Goal: Information Seeking & Learning: Learn about a topic

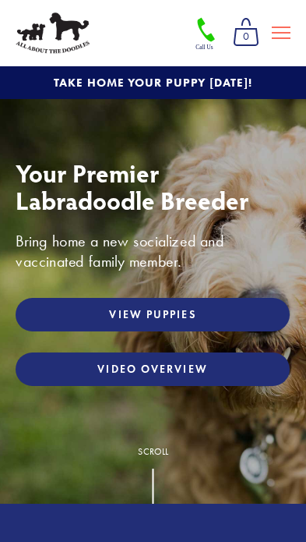
click at [264, 306] on link "View Puppies" at bounding box center [153, 315] width 274 height 34
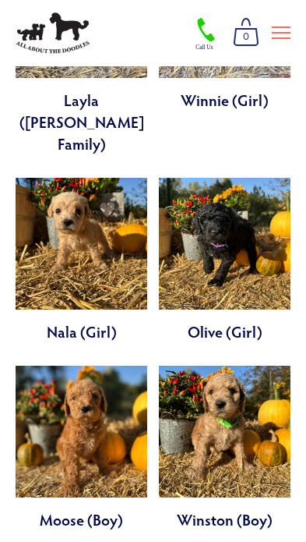
scroll to position [3044, 0]
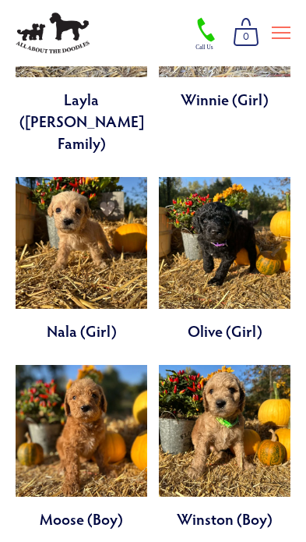
click at [111, 365] on link at bounding box center [82, 447] width 132 height 164
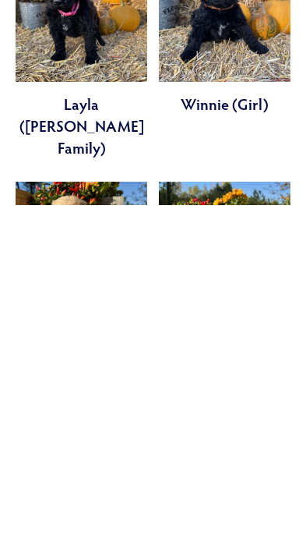
scroll to position [2697, 0]
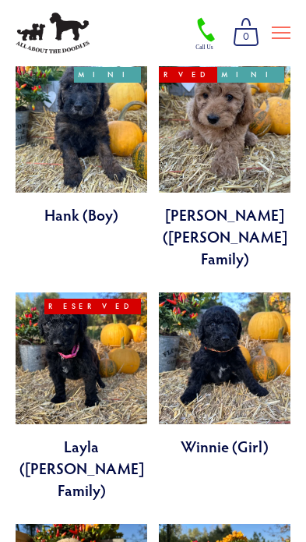
click at [125, 292] on link at bounding box center [82, 396] width 132 height 208
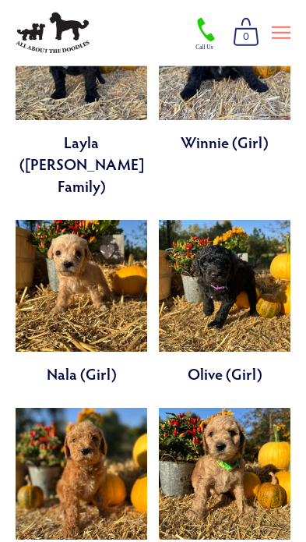
scroll to position [3208, 0]
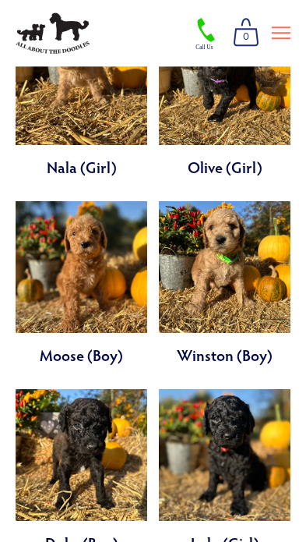
click at [246, 389] on link at bounding box center [225, 471] width 132 height 164
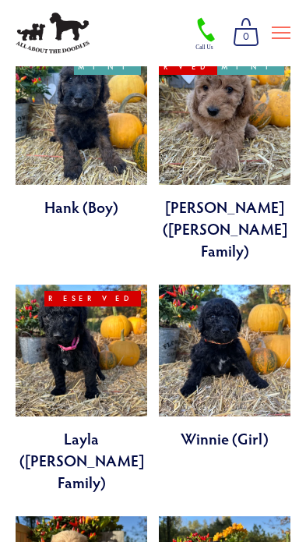
scroll to position [2668, 0]
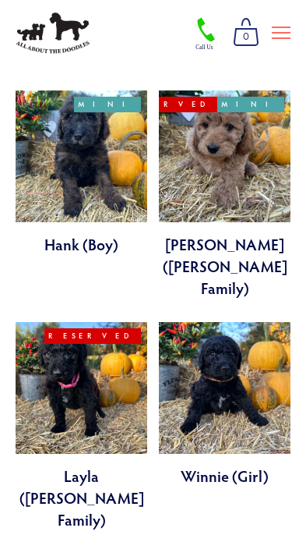
click at [265, 322] on link at bounding box center [225, 404] width 132 height 164
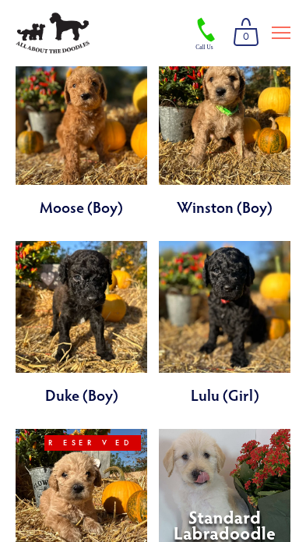
scroll to position [3358, 0]
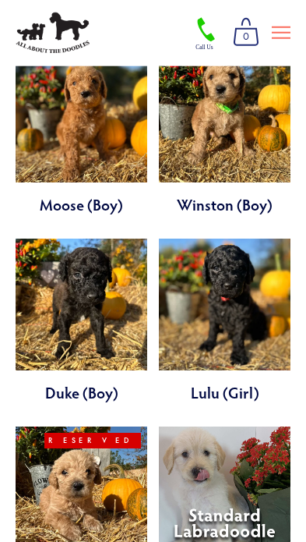
click at [46, 426] on link at bounding box center [82, 530] width 132 height 208
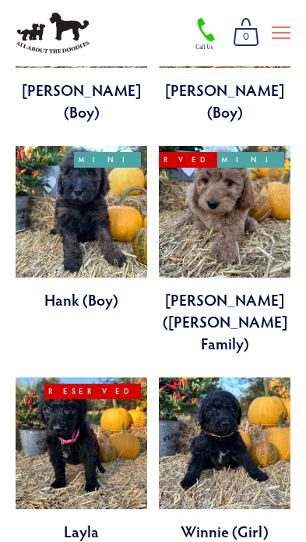
scroll to position [2553, 0]
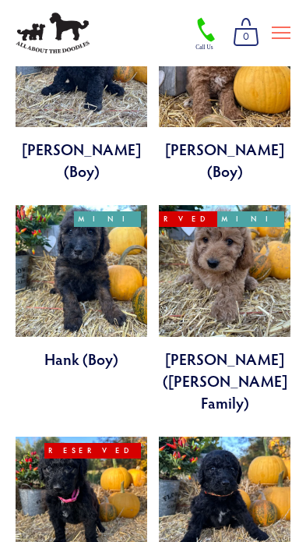
click at [46, 437] on link at bounding box center [82, 541] width 132 height 208
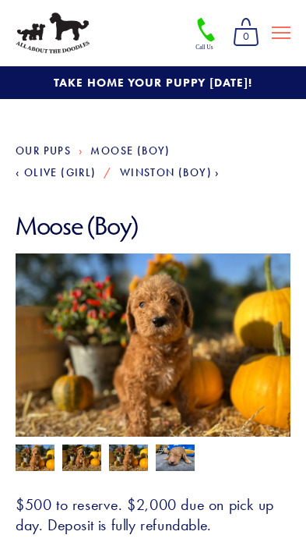
click at [69, 454] on img at bounding box center [81, 459] width 39 height 30
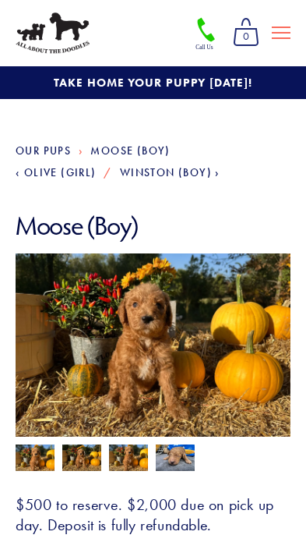
click at [119, 459] on img at bounding box center [128, 459] width 39 height 30
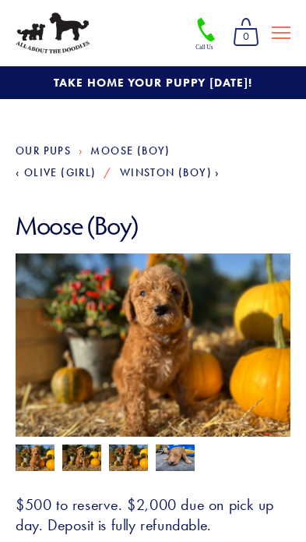
click at [171, 462] on img at bounding box center [175, 458] width 39 height 30
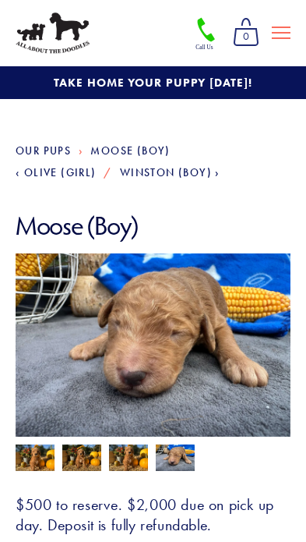
click at [30, 456] on img at bounding box center [35, 459] width 39 height 30
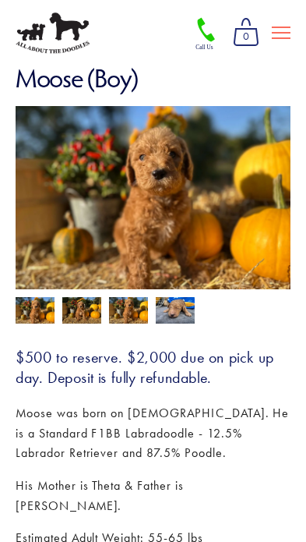
scroll to position [148, 0]
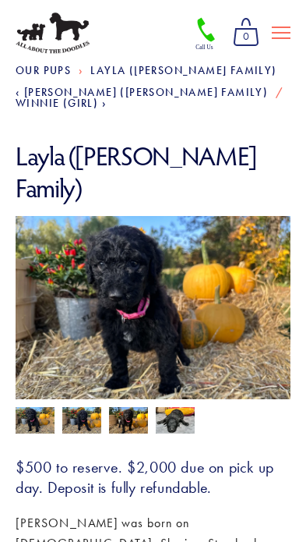
scroll to position [83, 0]
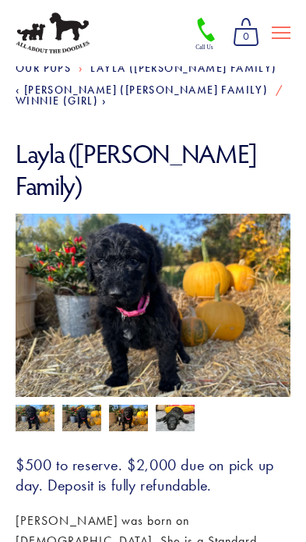
click at [193, 403] on img at bounding box center [175, 418] width 39 height 30
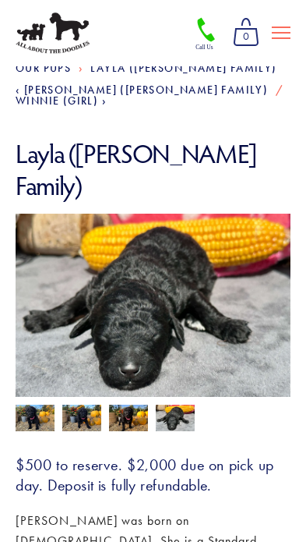
click at [130, 405] on img at bounding box center [128, 420] width 39 height 30
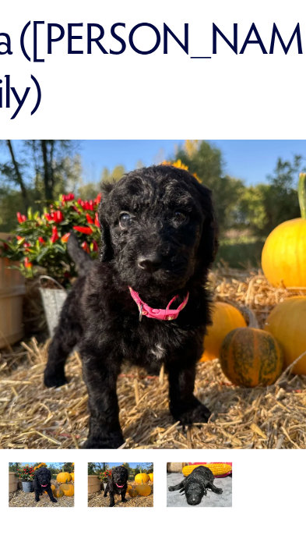
click at [62, 405] on img at bounding box center [81, 420] width 39 height 30
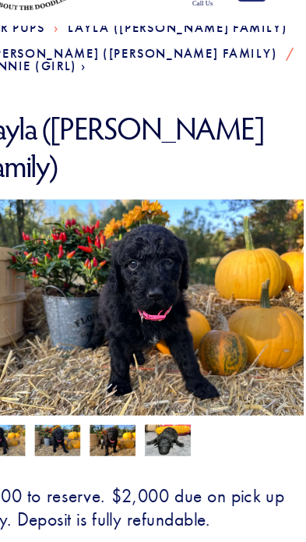
click at [62, 405] on img at bounding box center [81, 420] width 39 height 30
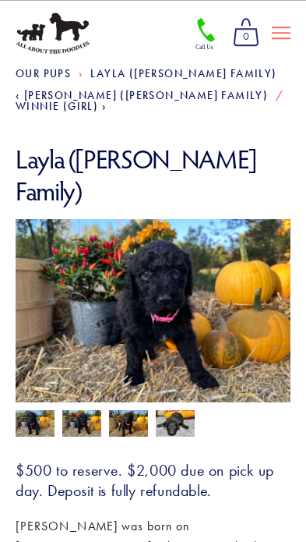
scroll to position [76, 0]
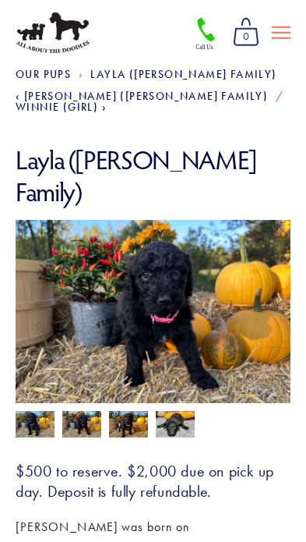
click at [83, 411] on img at bounding box center [81, 426] width 39 height 30
click at [29, 411] on img at bounding box center [35, 426] width 39 height 30
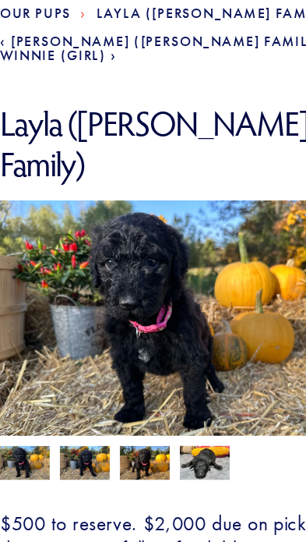
click at [69, 411] on img at bounding box center [81, 426] width 39 height 30
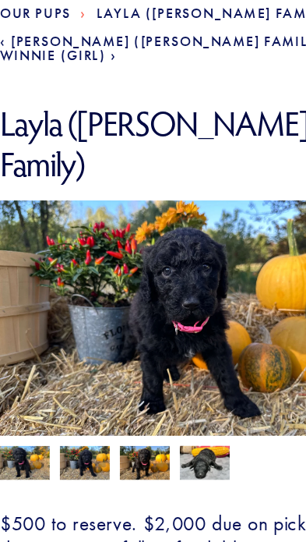
click at [109, 411] on img at bounding box center [128, 426] width 39 height 30
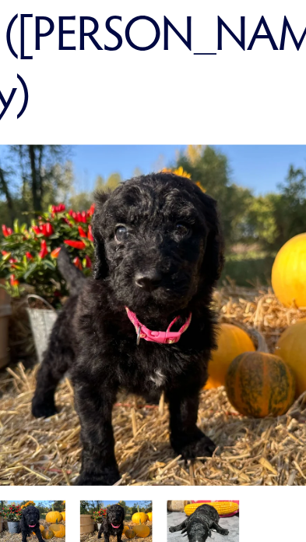
click at [109, 411] on img at bounding box center [128, 426] width 39 height 30
click at [62, 411] on img at bounding box center [81, 426] width 39 height 30
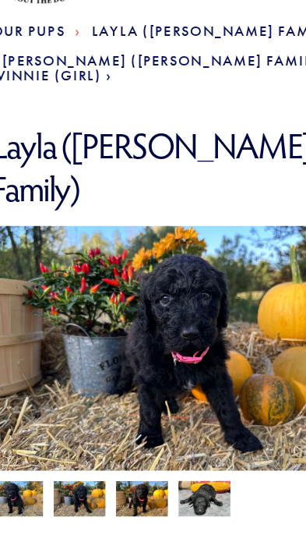
click at [16, 411] on img at bounding box center [35, 426] width 39 height 30
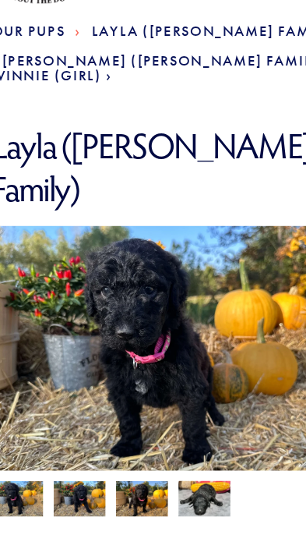
click at [62, 411] on img at bounding box center [81, 426] width 39 height 30
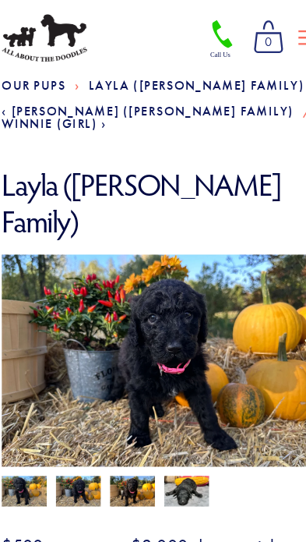
scroll to position [71, 0]
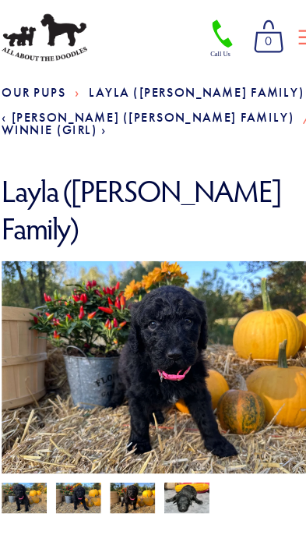
click at [109, 416] on img at bounding box center [128, 431] width 39 height 30
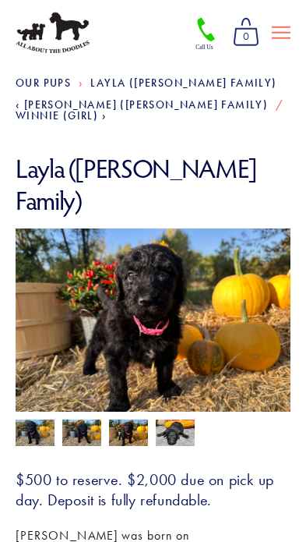
scroll to position [66, 0]
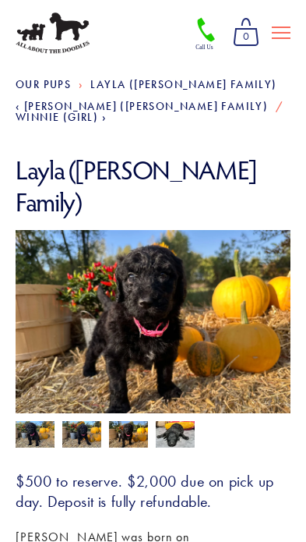
click at [30, 421] on img at bounding box center [35, 436] width 39 height 30
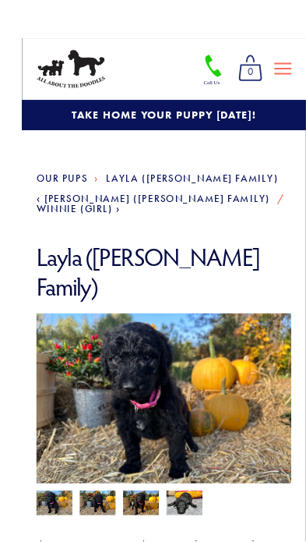
scroll to position [23, 0]
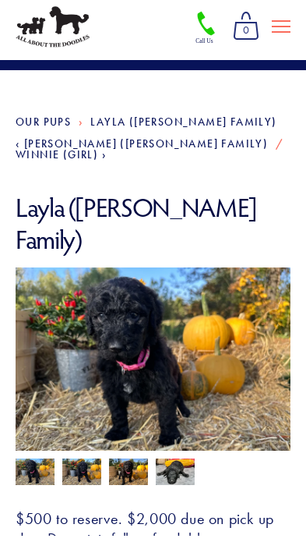
click at [27, 465] on img at bounding box center [35, 480] width 39 height 30
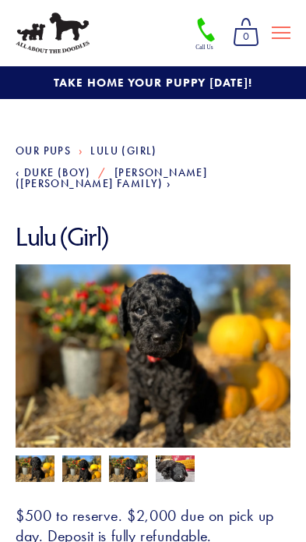
click at [82, 457] on img at bounding box center [81, 470] width 39 height 30
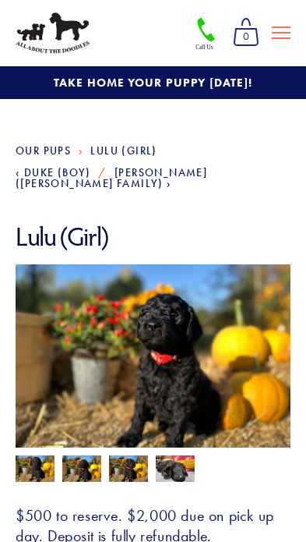
click at [118, 457] on img at bounding box center [128, 470] width 39 height 30
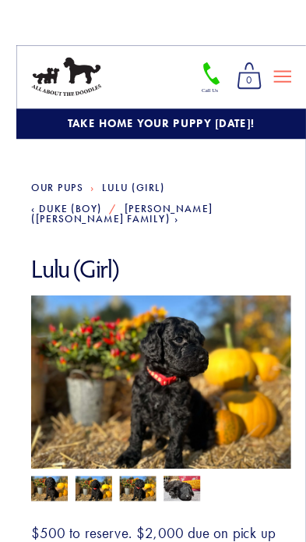
scroll to position [11, 0]
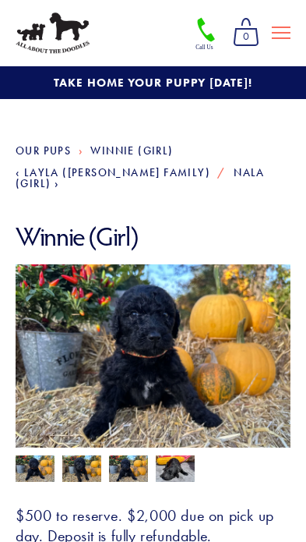
click at [255, 357] on img at bounding box center [153, 367] width 275 height 207
click at [78, 460] on img at bounding box center [81, 470] width 39 height 30
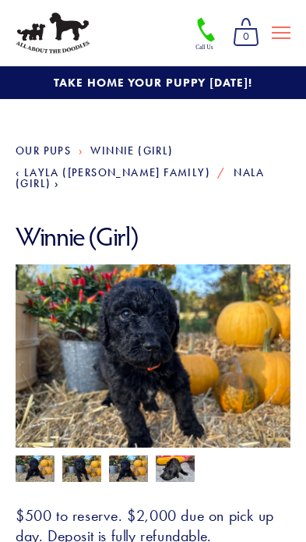
click at [31, 457] on img at bounding box center [35, 470] width 39 height 30
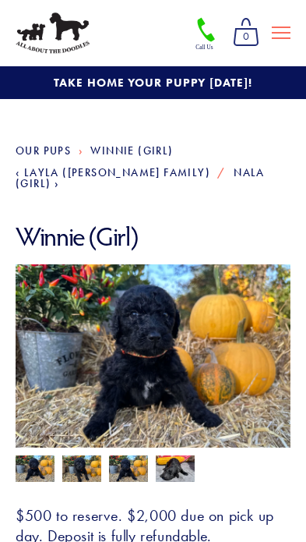
click at [133, 458] on img at bounding box center [128, 470] width 39 height 30
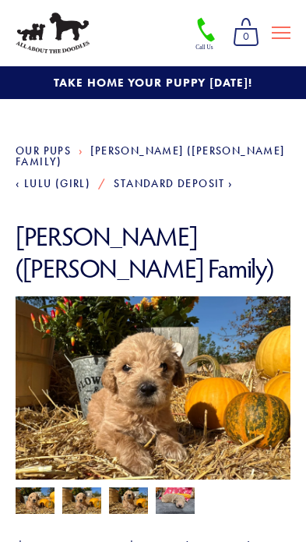
click at [83, 487] on img at bounding box center [81, 502] width 39 height 30
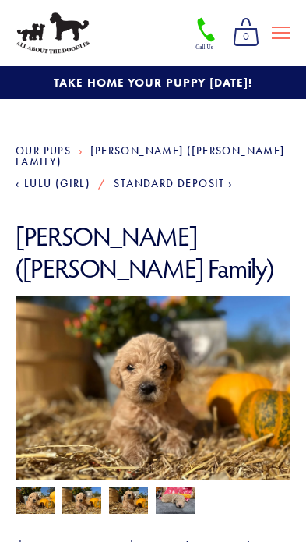
click at [125, 487] on img at bounding box center [128, 502] width 39 height 30
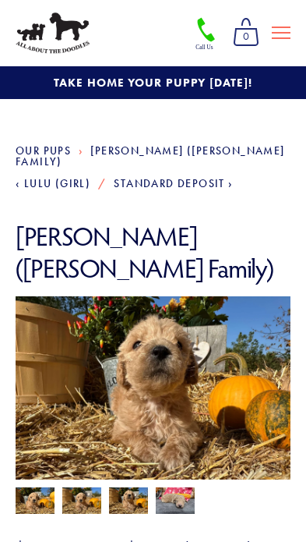
click at [30, 487] on img at bounding box center [35, 502] width 39 height 30
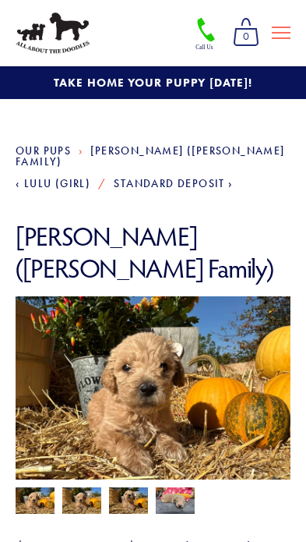
click at [184, 486] on img at bounding box center [175, 501] width 39 height 30
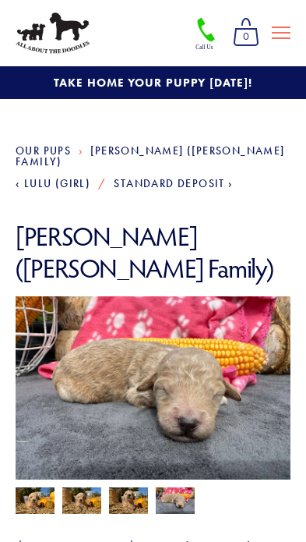
click at [33, 487] on img at bounding box center [35, 502] width 39 height 30
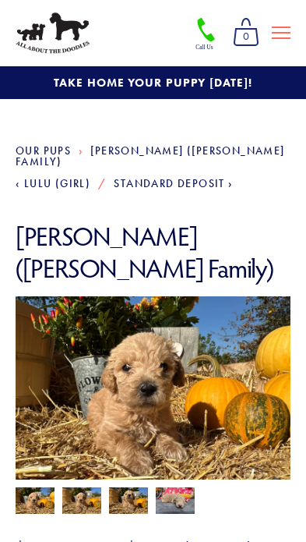
click at [70, 487] on img at bounding box center [81, 502] width 39 height 30
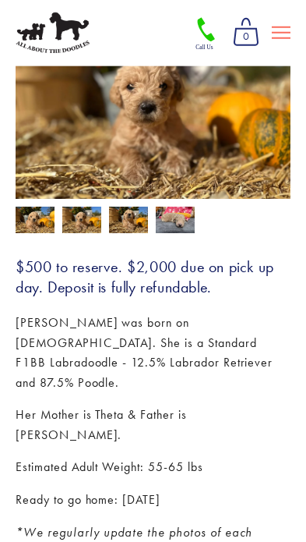
scroll to position [281, 0]
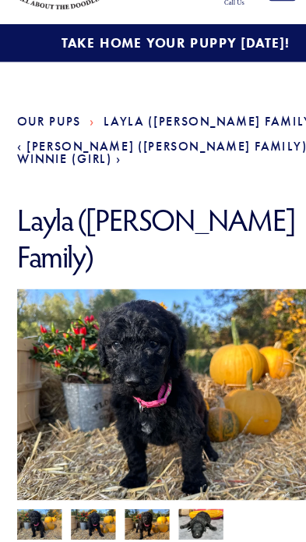
click at [79, 487] on img at bounding box center [81, 502] width 39 height 30
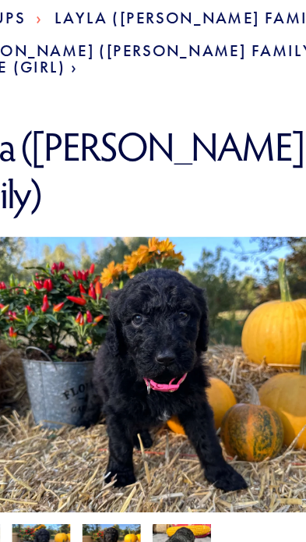
click at [109, 487] on img at bounding box center [128, 502] width 39 height 30
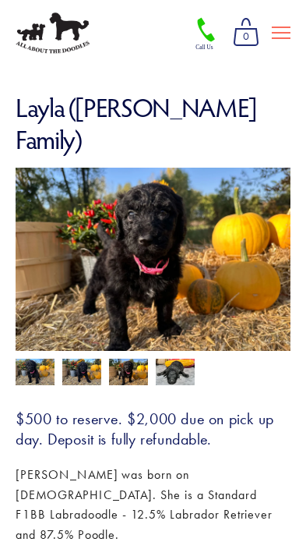
scroll to position [98, 0]
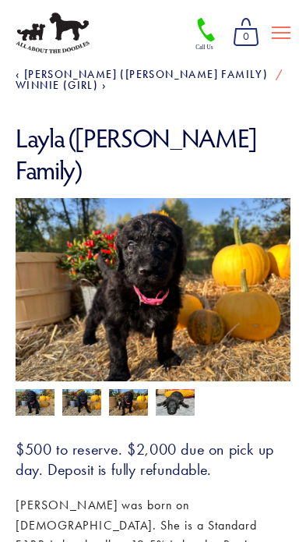
click at [40, 389] on img at bounding box center [35, 404] width 39 height 30
